Goal: Task Accomplishment & Management: Complete application form

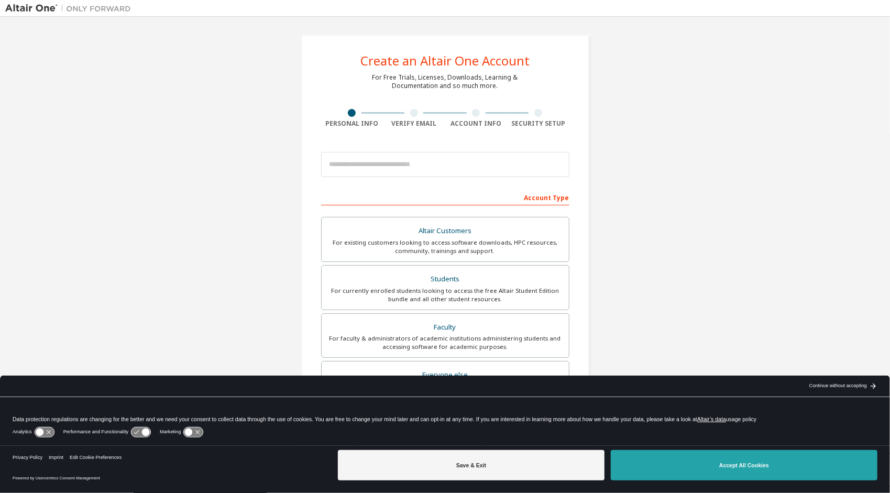
click at [661, 458] on button "Accept All Cookies" at bounding box center [744, 465] width 267 height 30
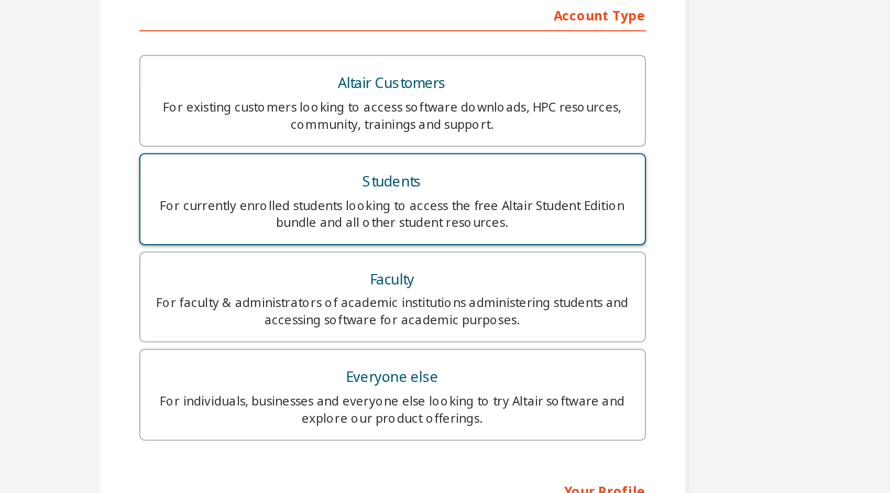
scroll to position [36, 0]
click at [480, 251] on div "For currently enrolled students looking to access the free Altair Student Editi…" at bounding box center [445, 258] width 235 height 17
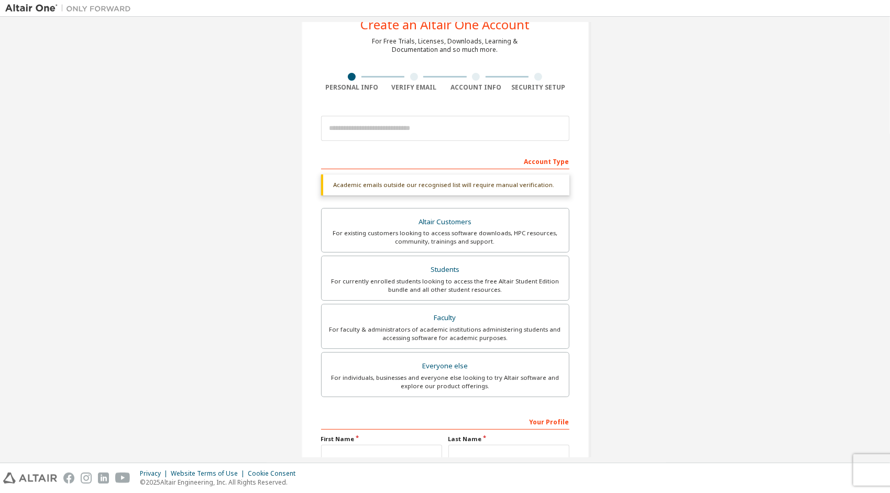
scroll to position [144, 0]
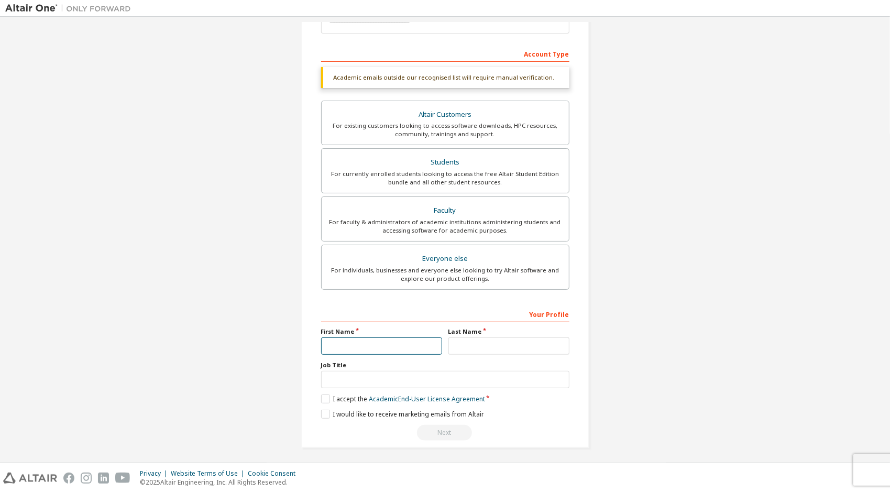
click at [380, 340] on input "text" at bounding box center [381, 345] width 121 height 17
type input "*********"
click at [465, 337] on input "text" at bounding box center [508, 345] width 121 height 17
type input "***"
click at [416, 374] on input "text" at bounding box center [445, 379] width 248 height 17
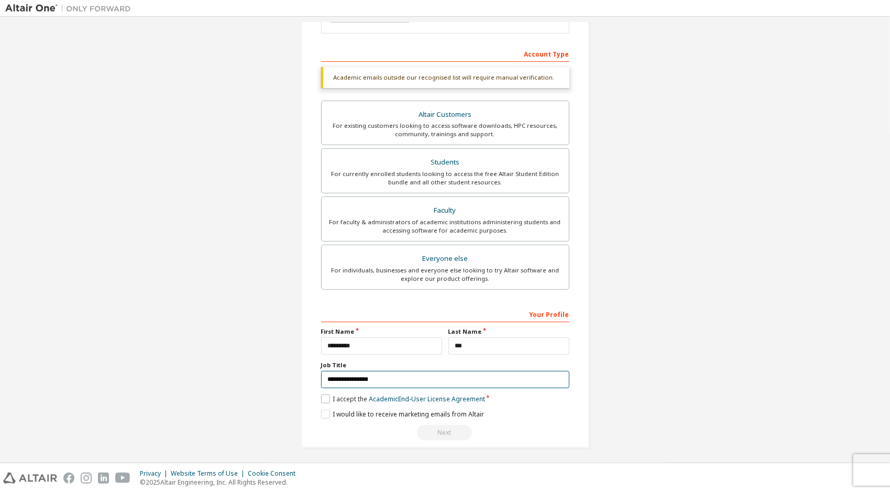
type input "**********"
click at [329, 395] on label "I accept the Academic End-User License Agreement" at bounding box center [403, 399] width 164 height 9
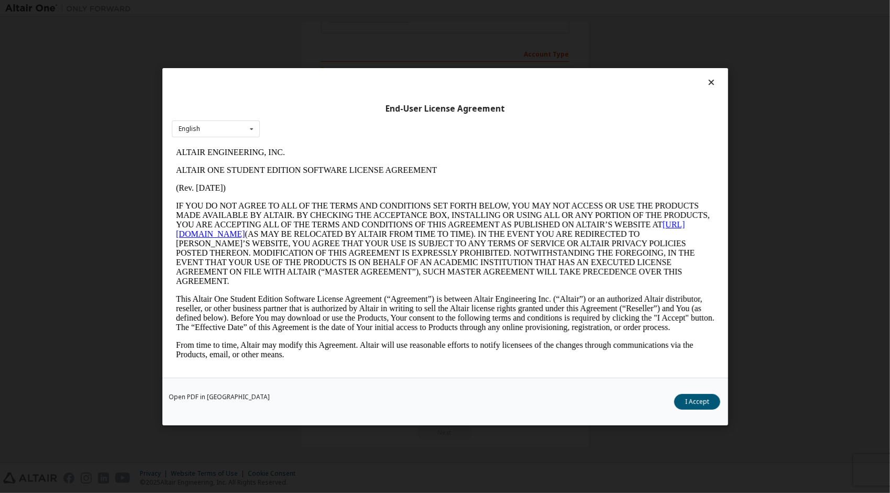
scroll to position [0, 0]
click at [716, 406] on button "I Accept" at bounding box center [697, 401] width 46 height 16
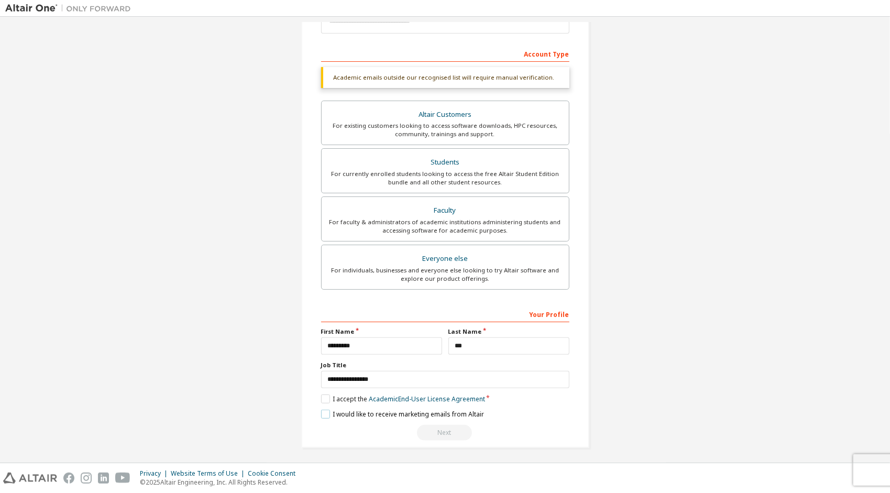
click at [329, 413] on label "I would like to receive marketing emails from Altair" at bounding box center [402, 414] width 163 height 9
click at [321, 411] on label "I would like to receive marketing emails from Altair" at bounding box center [402, 414] width 163 height 9
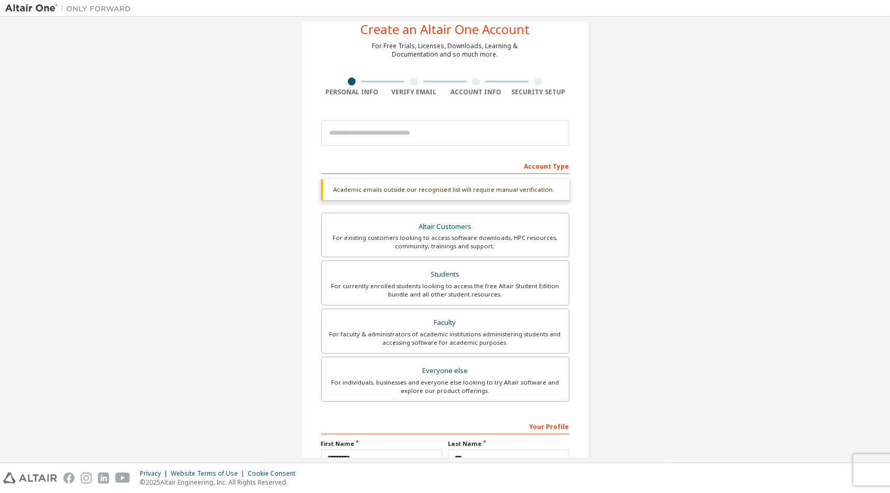
scroll to position [144, 0]
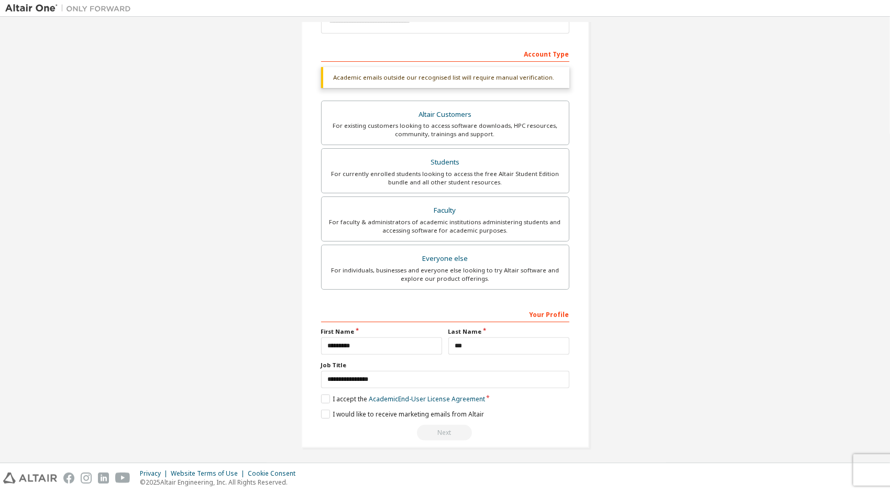
click at [445, 426] on div "Next" at bounding box center [445, 433] width 248 height 16
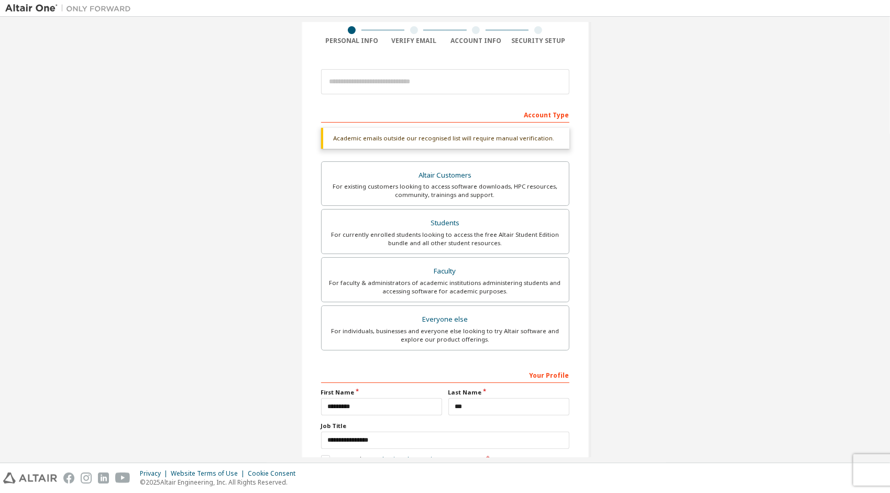
scroll to position [68, 0]
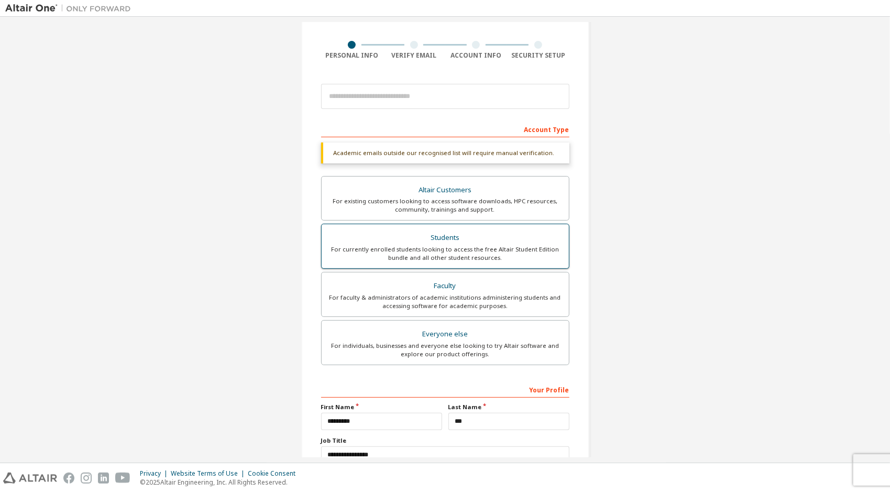
click at [454, 248] on div "For currently enrolled students looking to access the free Altair Student Editi…" at bounding box center [445, 253] width 235 height 17
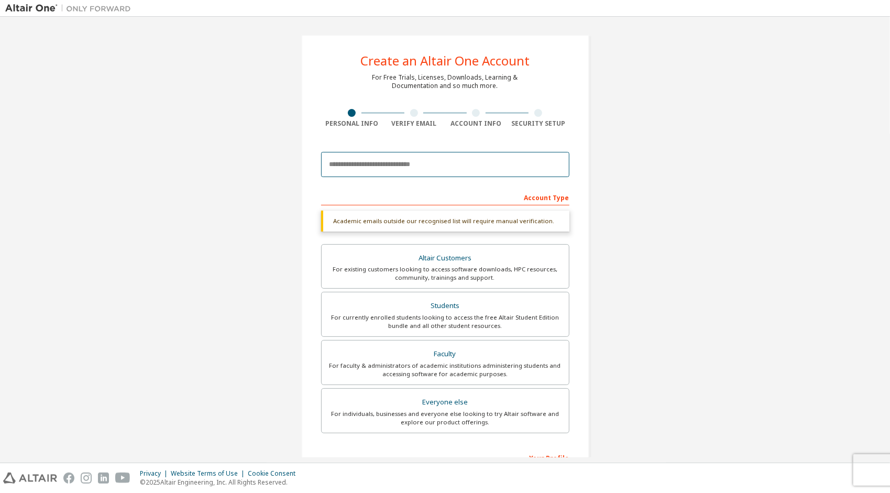
click at [420, 167] on input "email" at bounding box center [445, 164] width 248 height 25
click at [345, 166] on input "**********" at bounding box center [445, 164] width 248 height 25
type input "**********"
click at [382, 194] on div "Account Type" at bounding box center [445, 197] width 248 height 17
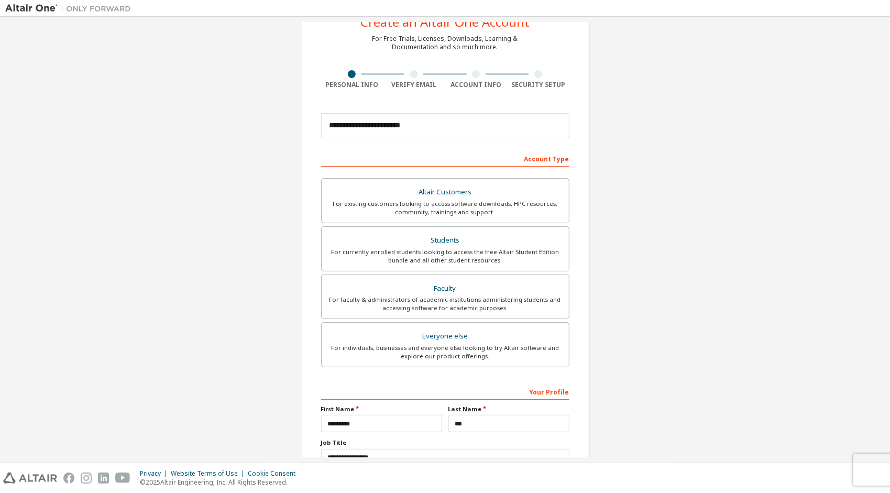
scroll to position [116, 0]
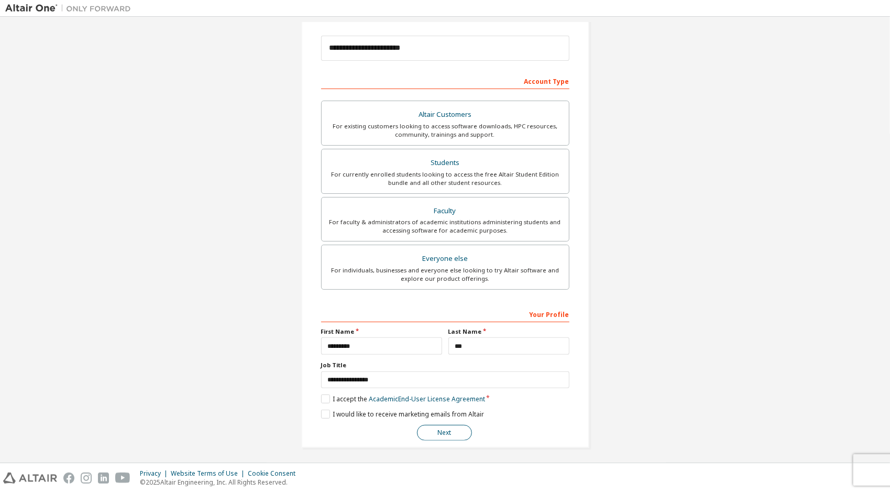
click at [439, 425] on button "Next" at bounding box center [444, 433] width 55 height 16
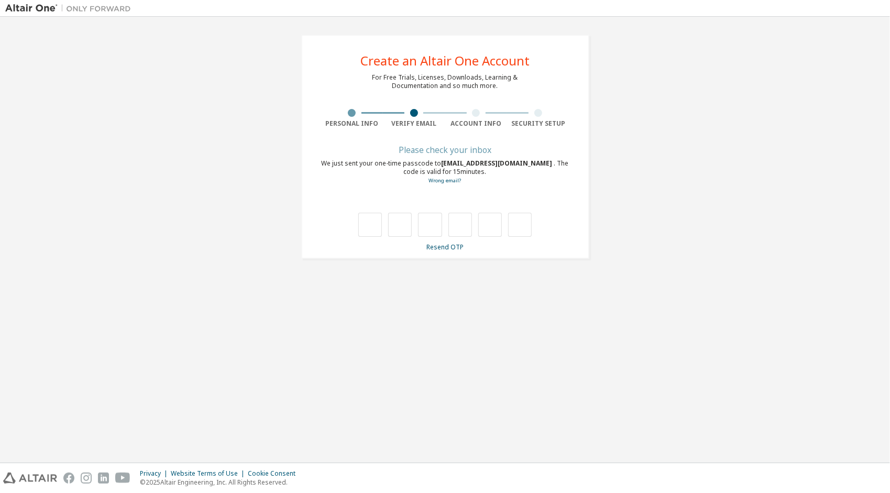
type input "*"
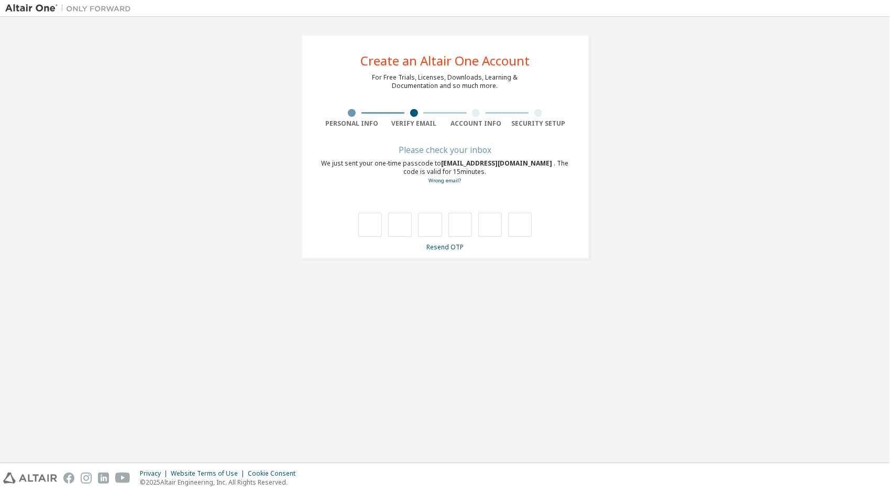
type input "*"
